Goal: Task Accomplishment & Management: Use online tool/utility

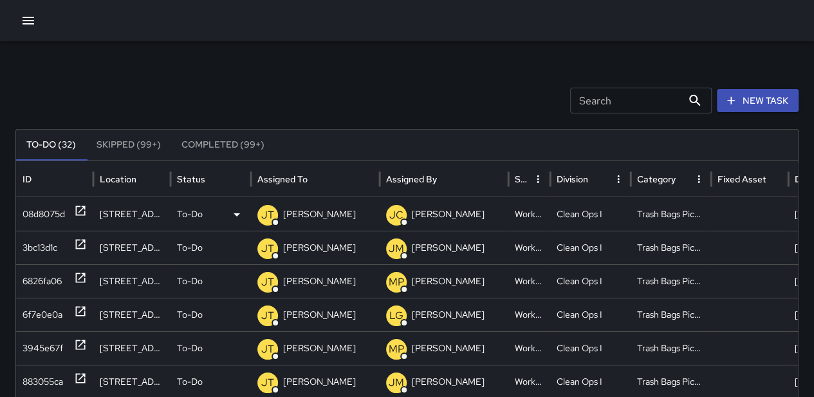
click at [192, 214] on p "To-Do" at bounding box center [190, 214] width 26 height 33
click at [23, 22] on icon "button" at bounding box center [28, 20] width 15 height 15
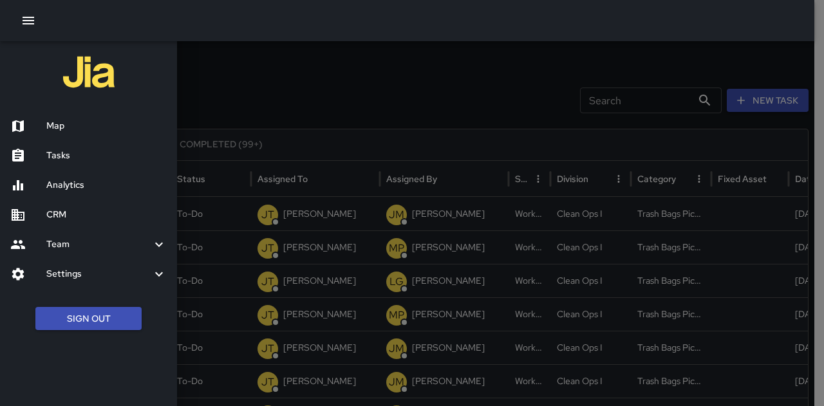
click at [84, 129] on h6 "Map" at bounding box center [106, 126] width 120 height 14
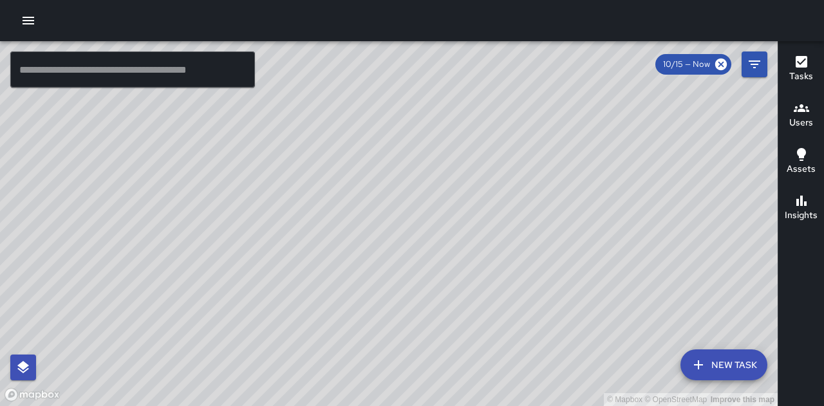
drag, startPoint x: 741, startPoint y: 324, endPoint x: 662, endPoint y: 304, distance: 81.0
click at [662, 304] on div "© Mapbox © OpenStreetMap Improve this map" at bounding box center [389, 223] width 778 height 365
drag, startPoint x: 593, startPoint y: 297, endPoint x: 606, endPoint y: 190, distance: 107.5
click at [606, 190] on div "© Mapbox © OpenStreetMap Improve this map" at bounding box center [389, 223] width 778 height 365
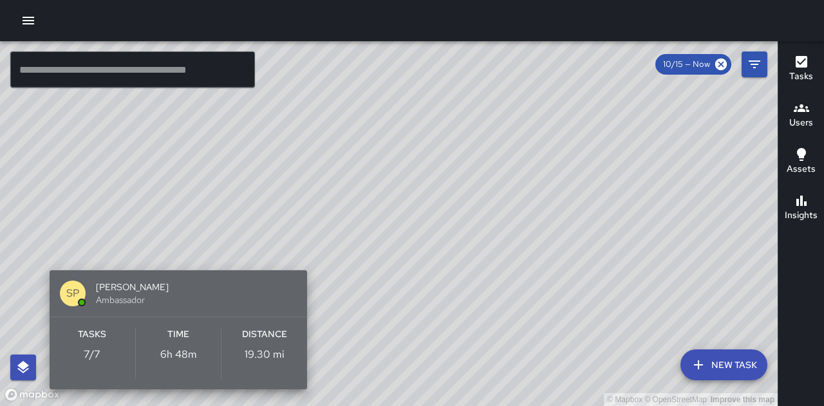
click at [123, 335] on div "Tasks 7 / 7" at bounding box center [93, 353] width 86 height 51
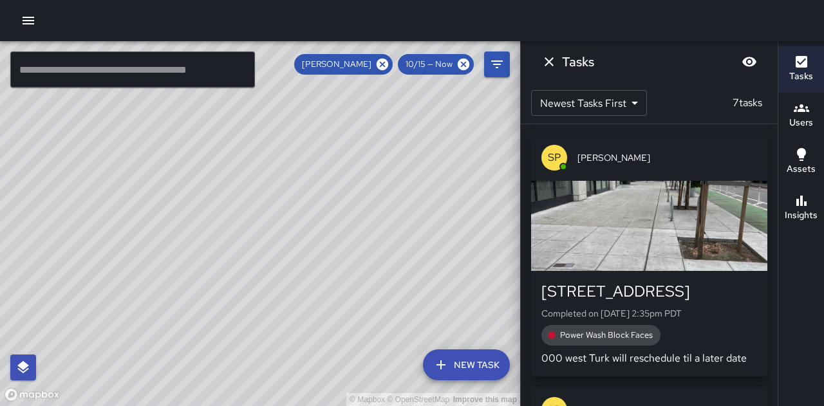
click at [648, 236] on div "button" at bounding box center [649, 226] width 236 height 90
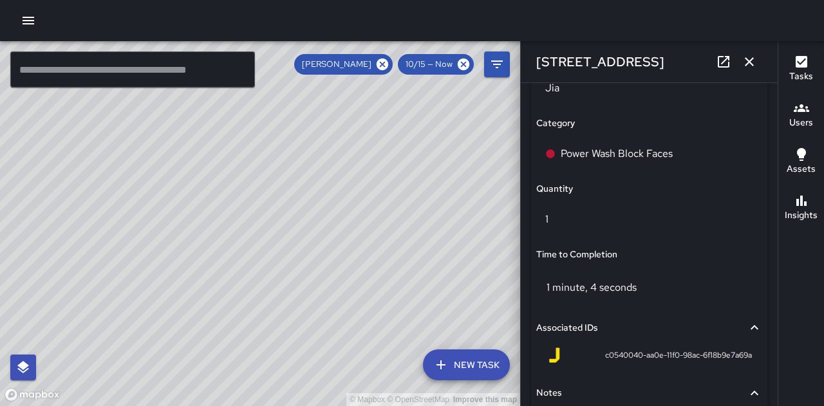
scroll to position [897, 0]
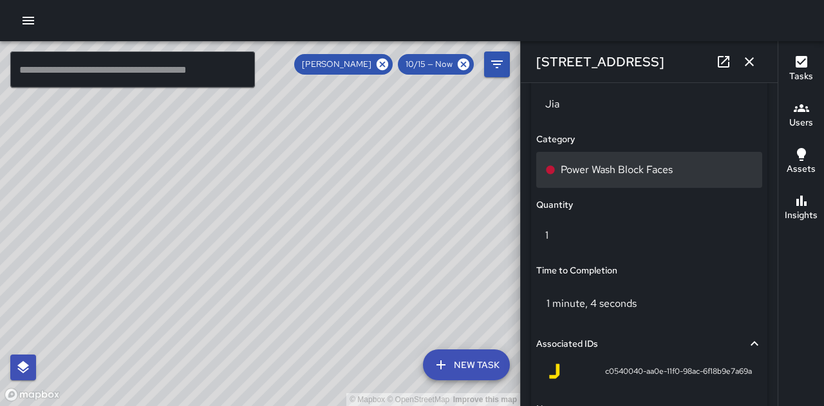
click at [594, 177] on p "Power Wash Block Faces" at bounding box center [617, 169] width 112 height 15
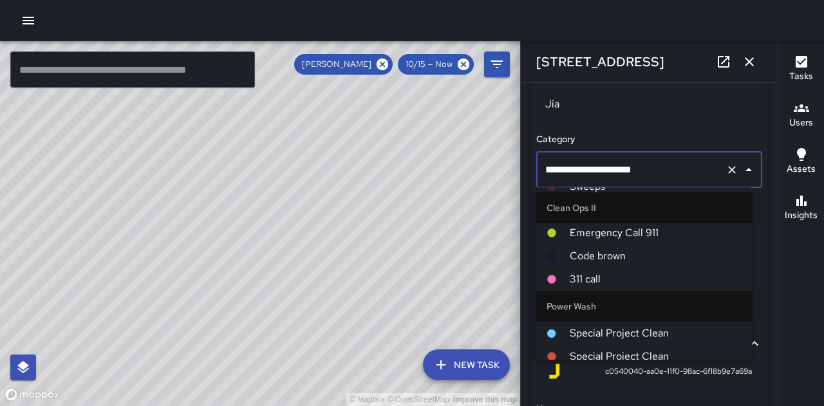
scroll to position [677, 0]
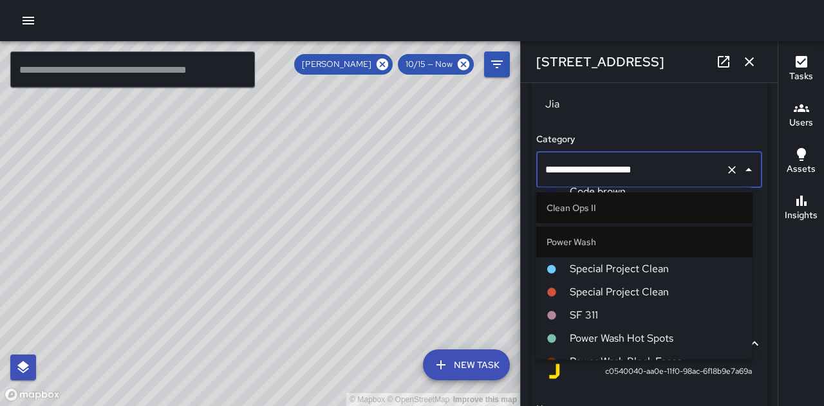
click at [638, 339] on span "Power Wash Hot Spots" at bounding box center [656, 338] width 173 height 15
